Goal: Task Accomplishment & Management: Complete application form

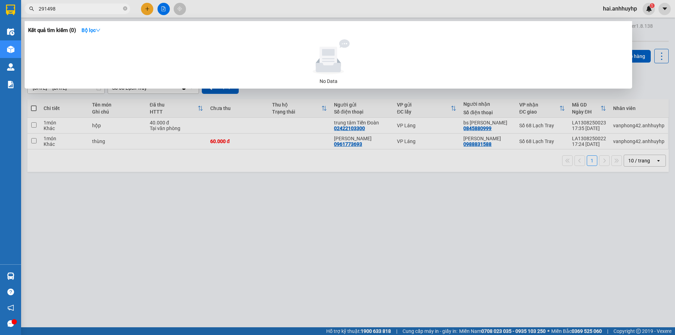
click at [122, 12] on span "291498" at bounding box center [78, 9] width 106 height 11
click at [125, 8] on icon "close-circle" at bounding box center [125, 8] width 4 height 4
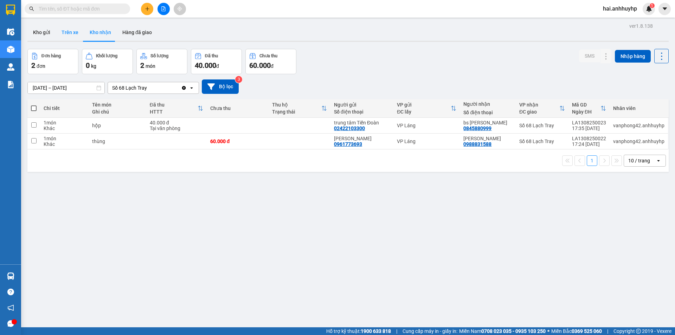
click at [63, 30] on button "Trên xe" at bounding box center [70, 32] width 28 height 17
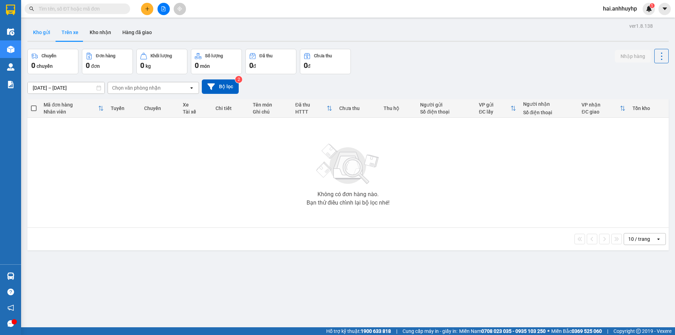
click at [38, 30] on button "Kho gửi" at bounding box center [41, 32] width 28 height 17
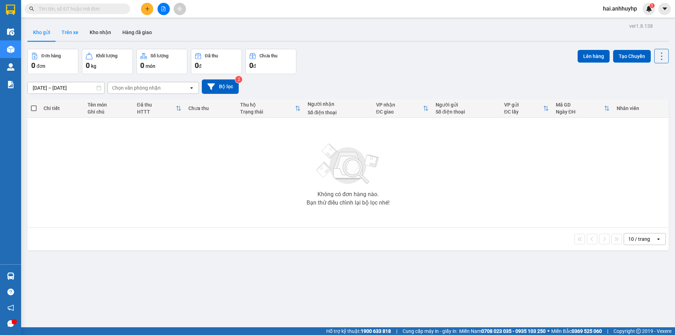
click at [78, 35] on button "Trên xe" at bounding box center [70, 32] width 28 height 17
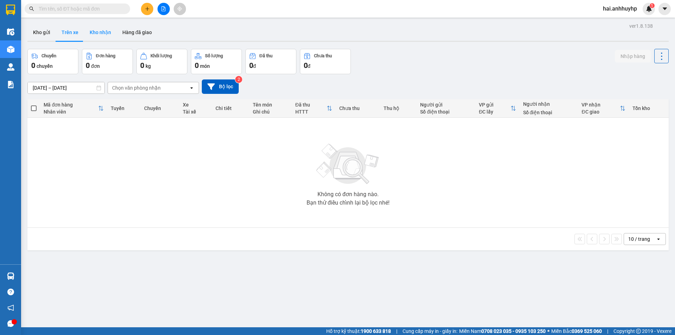
click at [101, 34] on button "Kho nhận" at bounding box center [100, 32] width 33 height 17
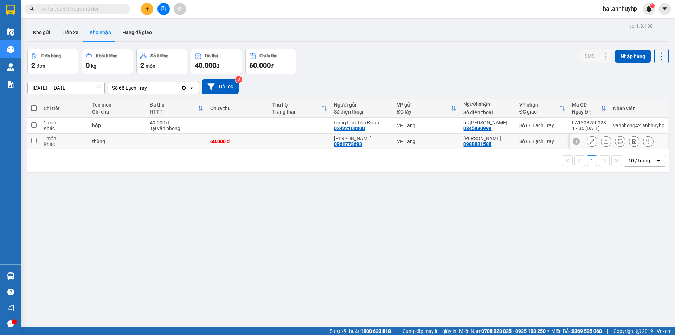
click at [33, 142] on input "checkbox" at bounding box center [33, 140] width 5 height 5
checkbox input "true"
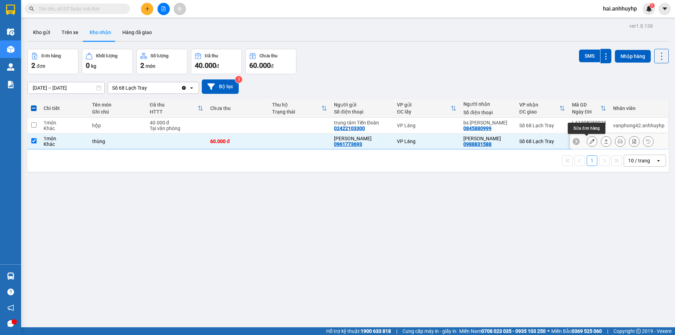
click at [589, 140] on button at bounding box center [592, 141] width 10 height 12
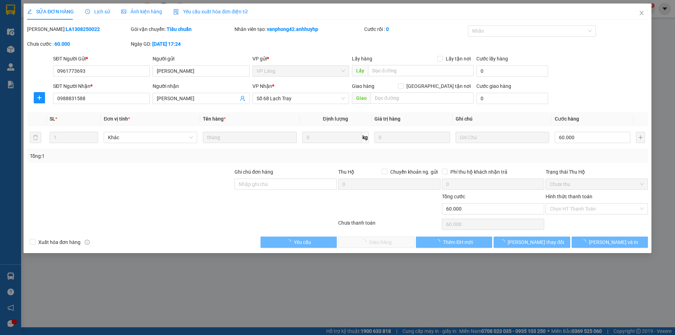
type input "0961773693"
type input "[PERSON_NAME]"
type input "0988831588"
type input "[PERSON_NAME]"
type input "60.000"
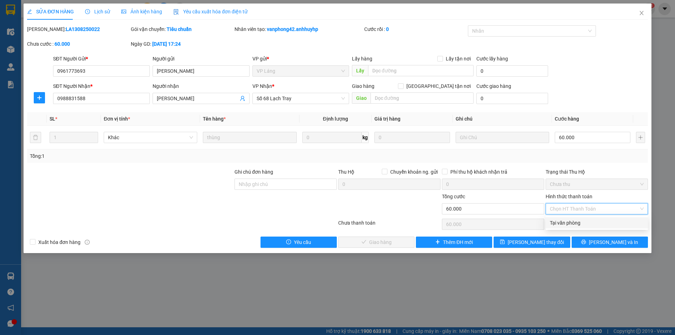
click at [562, 223] on div "Tại văn phòng" at bounding box center [597, 223] width 94 height 8
type input "0"
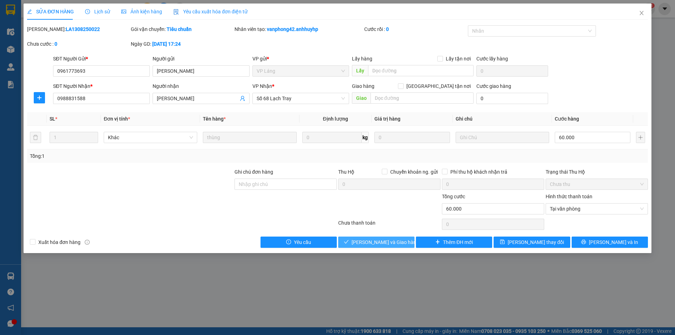
click at [396, 241] on span "[PERSON_NAME] và Giao hàng" at bounding box center [386, 242] width 68 height 8
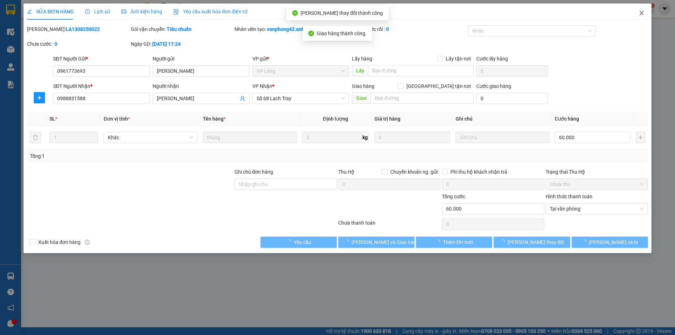
click at [643, 14] on icon "close" at bounding box center [642, 13] width 6 height 6
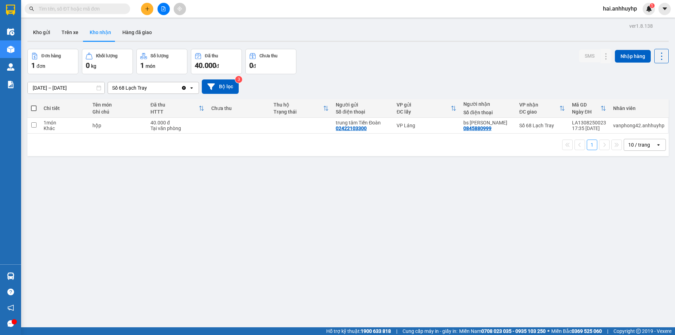
click at [50, 91] on div "ver 1.8.138 Kho gửi Trên xe Kho nhận Hàng đã giao Đơn hàng 1 đơn Khối lượng 0 k…" at bounding box center [348, 188] width 647 height 335
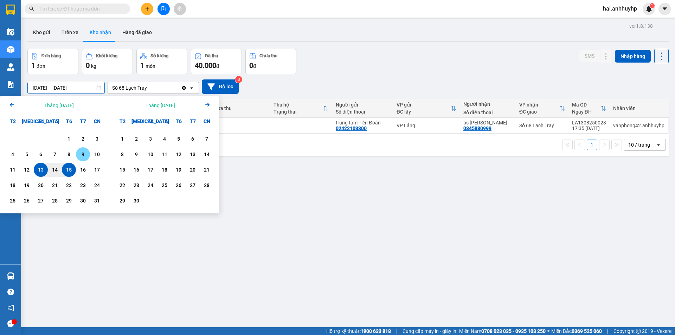
click at [88, 155] on div "9" at bounding box center [83, 154] width 10 height 8
click at [69, 170] on div "15" at bounding box center [69, 170] width 10 height 8
type input "[DATE] – [DATE]"
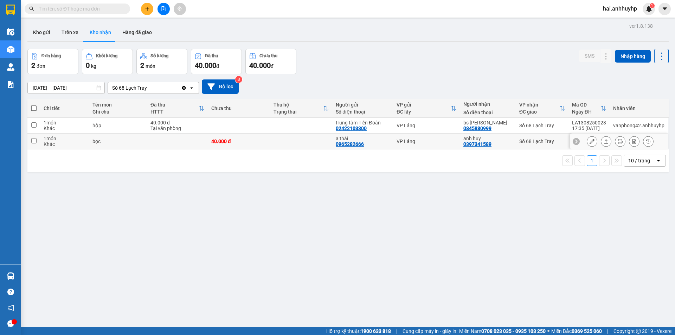
click at [34, 141] on input "checkbox" at bounding box center [33, 140] width 5 height 5
checkbox input "true"
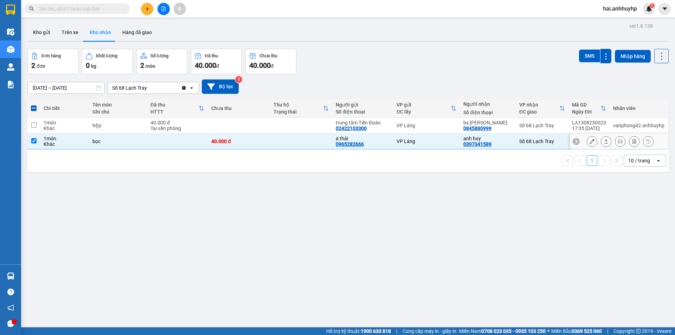
click at [590, 141] on button at bounding box center [592, 141] width 10 height 12
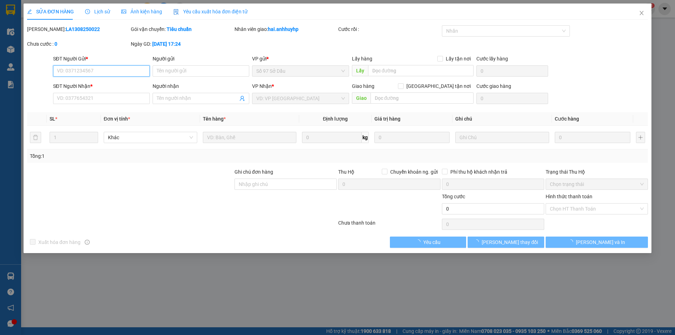
type input "0965282666"
type input "a thái"
type input "0397341589"
type input "anh huy"
type input "40.000"
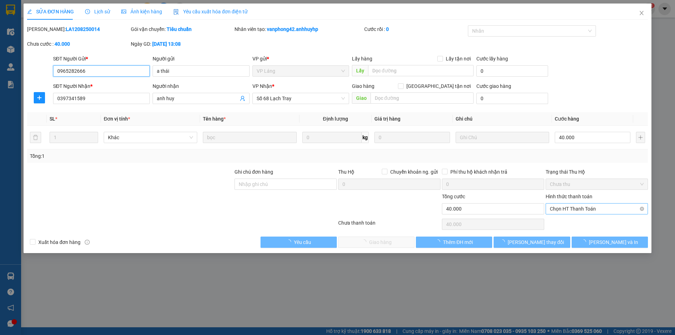
click at [574, 210] on span "Chọn HT Thanh Toán" at bounding box center [597, 209] width 94 height 11
click at [572, 223] on div "Tại văn phòng" at bounding box center [597, 223] width 94 height 8
type input "0"
click at [366, 241] on span "[PERSON_NAME] và Giao hàng" at bounding box center [386, 242] width 68 height 8
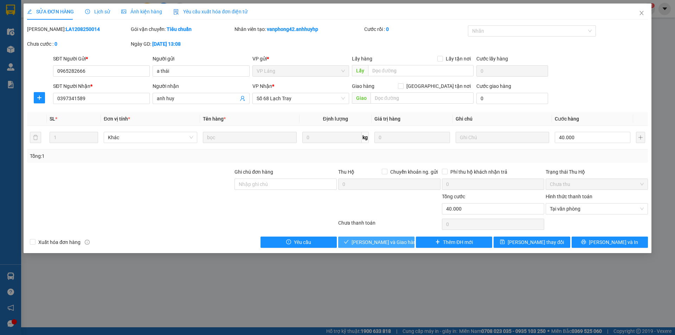
click at [403, 238] on button "[PERSON_NAME] và Giao hàng" at bounding box center [376, 242] width 76 height 11
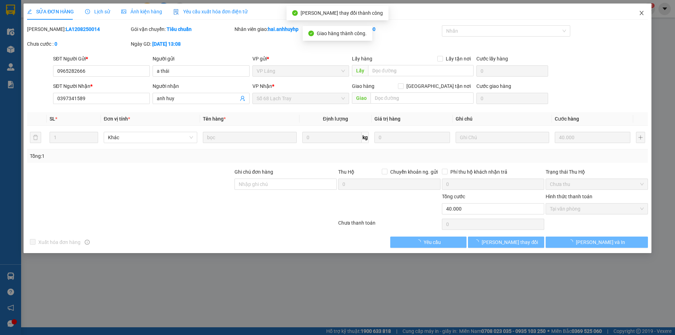
click at [644, 14] on icon "close" at bounding box center [642, 13] width 6 height 6
